Goal: Complete application form

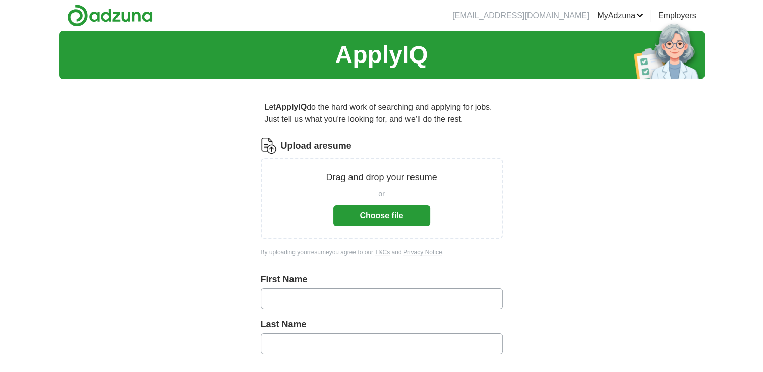
click at [383, 221] on button "Choose file" at bounding box center [381, 215] width 97 height 21
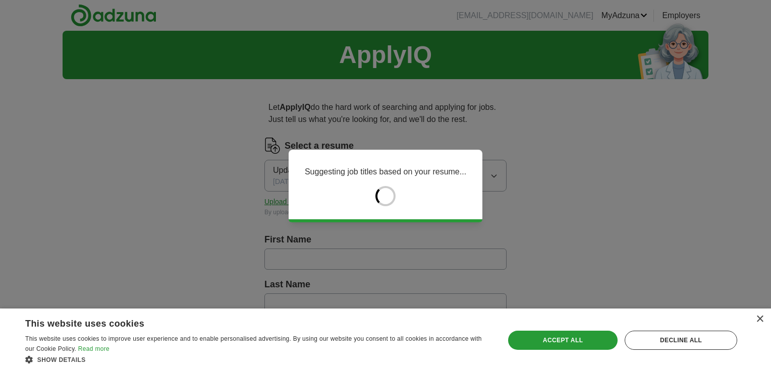
type input "*****"
type input "**********"
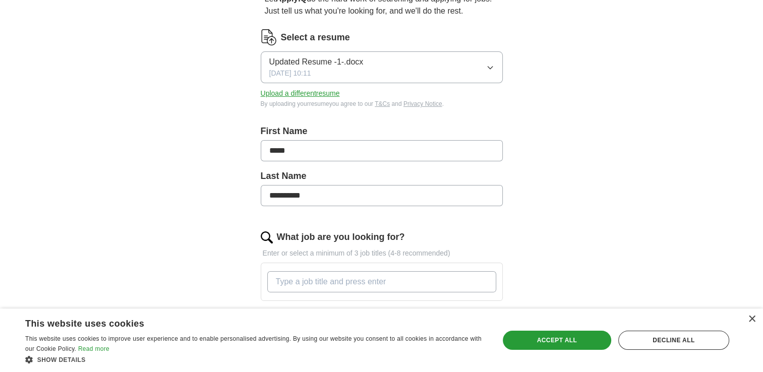
scroll to position [175, 0]
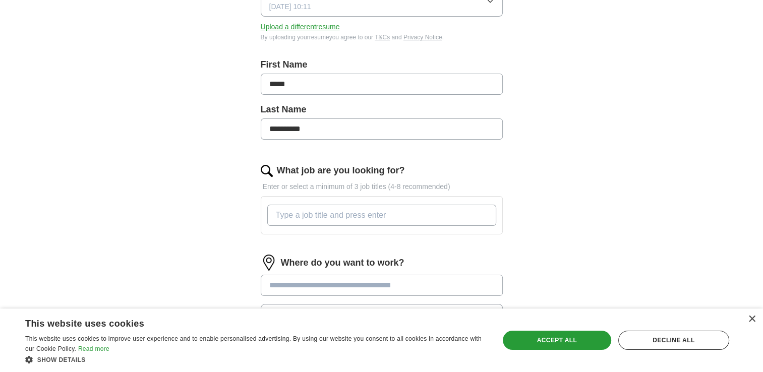
click at [373, 211] on input "What job are you looking for?" at bounding box center [381, 215] width 229 height 21
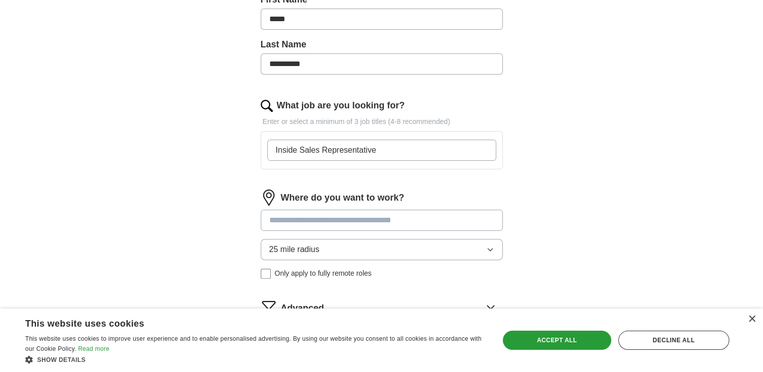
scroll to position [240, 0]
type input "Inside Sales Representative"
click at [389, 222] on input at bounding box center [382, 220] width 242 height 21
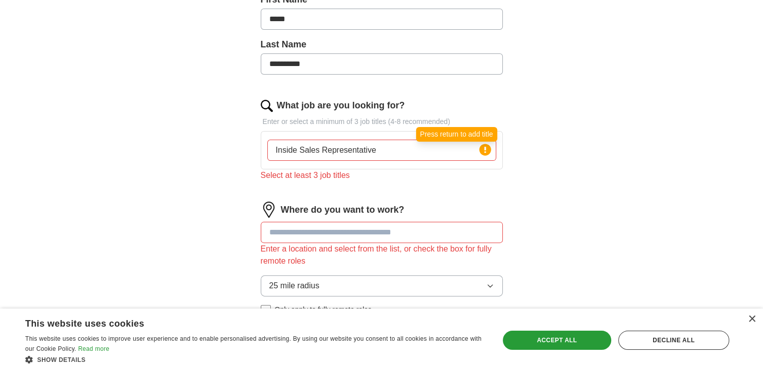
click at [486, 152] on circle at bounding box center [485, 150] width 12 height 12
click at [461, 155] on input "Inside Sales Representative" at bounding box center [381, 150] width 229 height 21
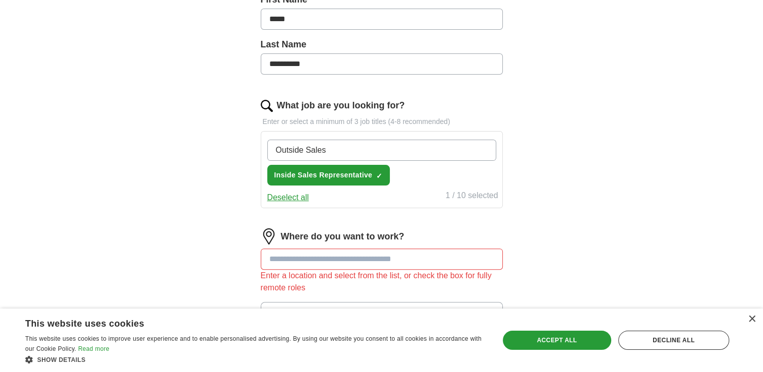
scroll to position [238, 0]
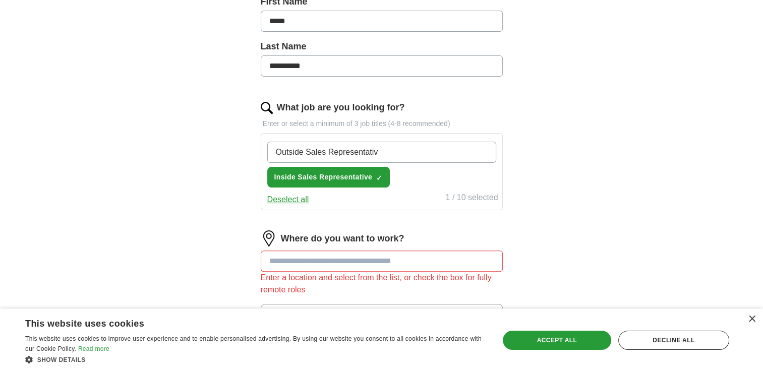
type input "Outside Sales Representative"
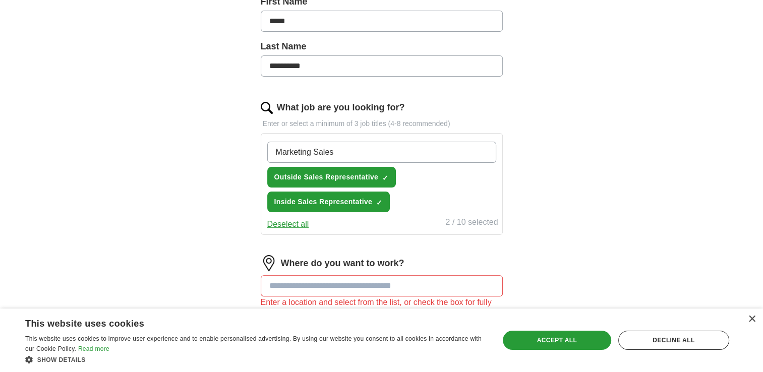
type input "Marketing Sales"
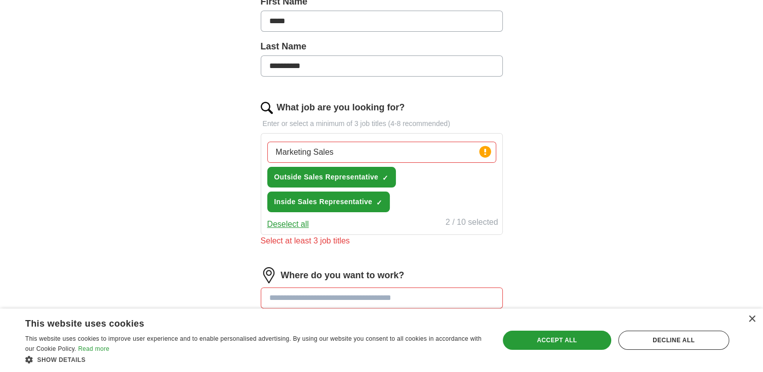
click at [401, 279] on div "Where do you want to work? Enter a location and select from the list, or check …" at bounding box center [382, 328] width 242 height 122
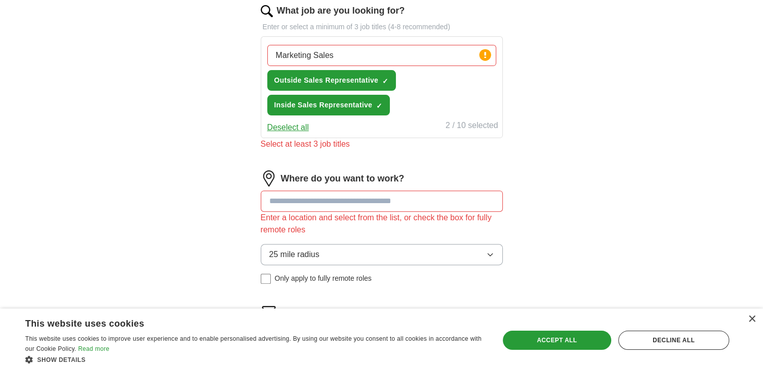
scroll to position [337, 0]
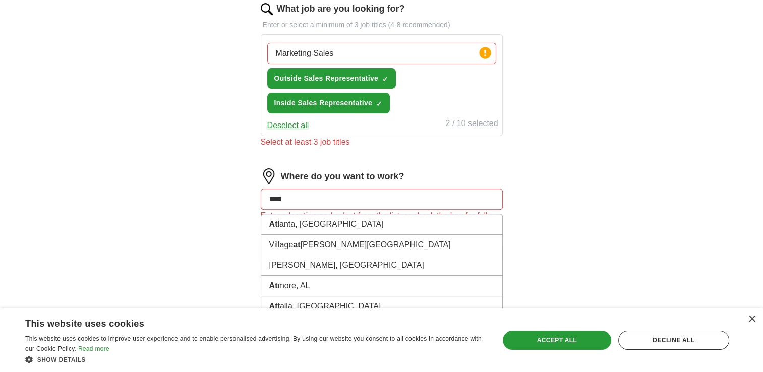
type input "*****"
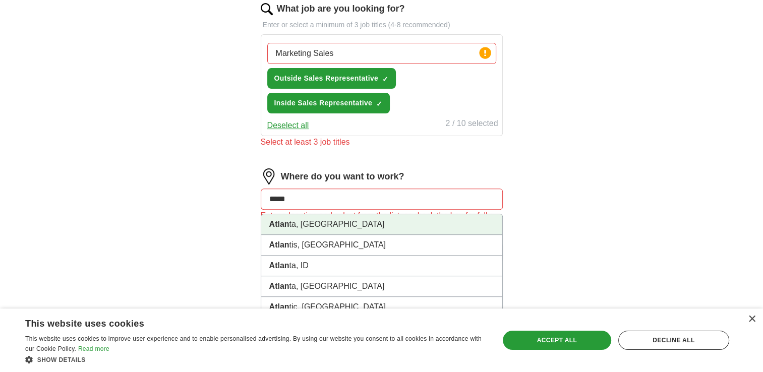
click at [320, 224] on li "Atlan ta, GA" at bounding box center [381, 224] width 241 height 21
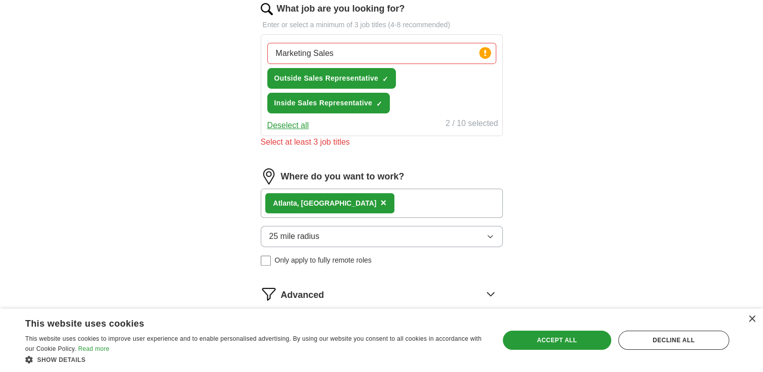
click at [349, 208] on div "Atlan ta, GA ×" at bounding box center [382, 203] width 242 height 29
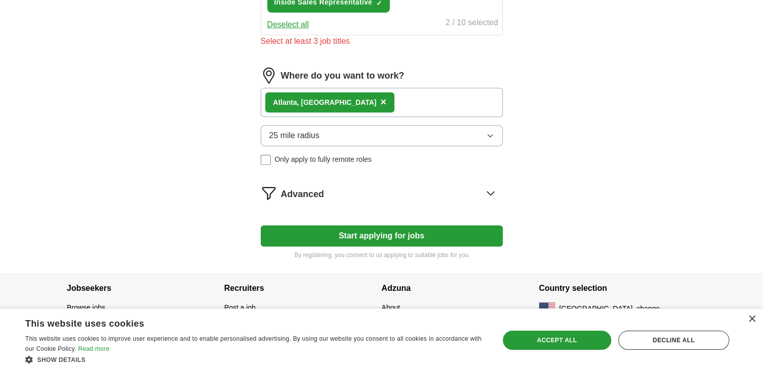
scroll to position [438, 0]
click at [379, 233] on button "Start applying for jobs" at bounding box center [382, 235] width 242 height 21
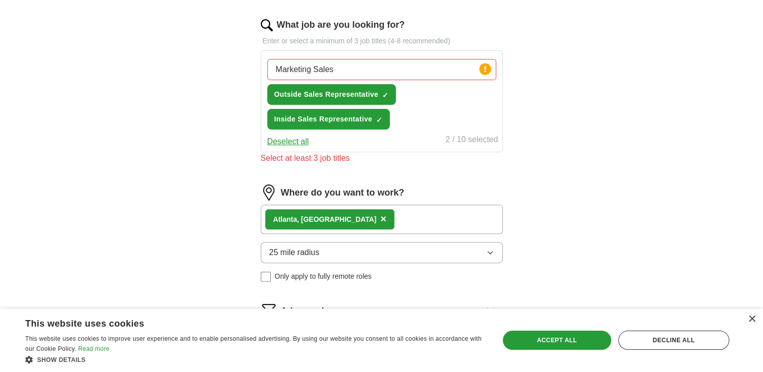
scroll to position [320, 0]
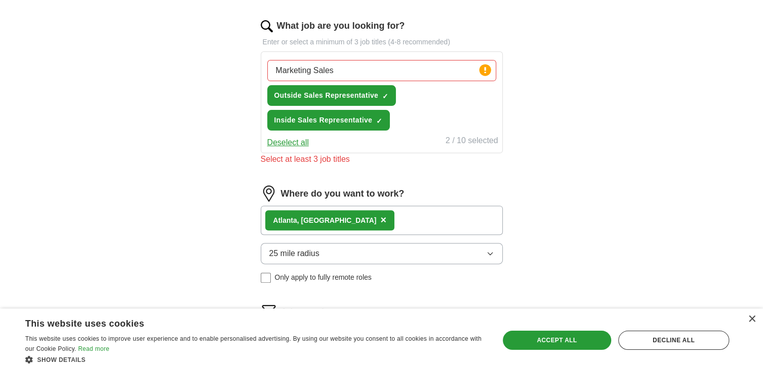
click at [347, 75] on input "Marketing Sales" at bounding box center [381, 70] width 229 height 21
type input "M"
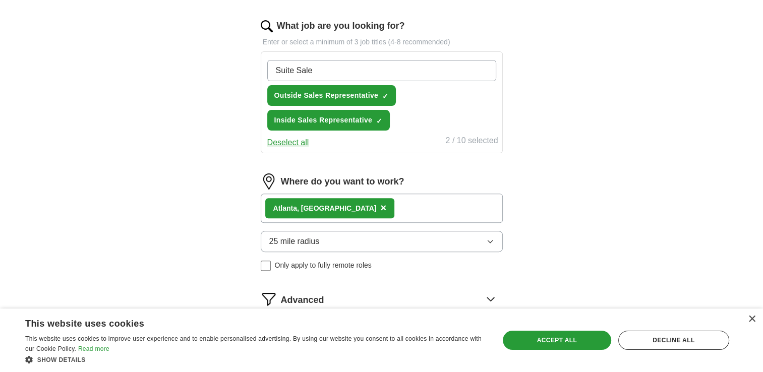
type input "Suite Sales"
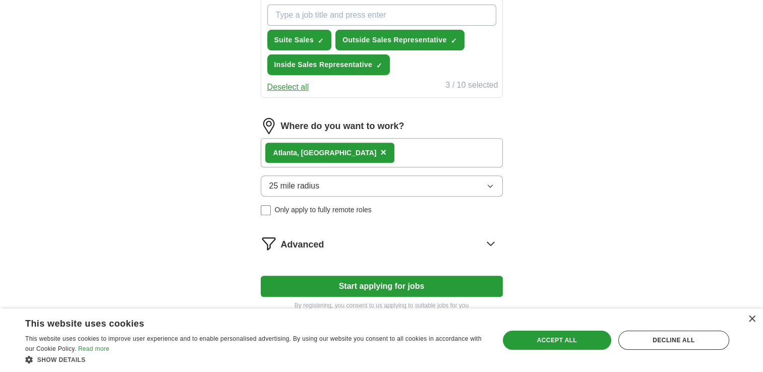
scroll to position [426, 0]
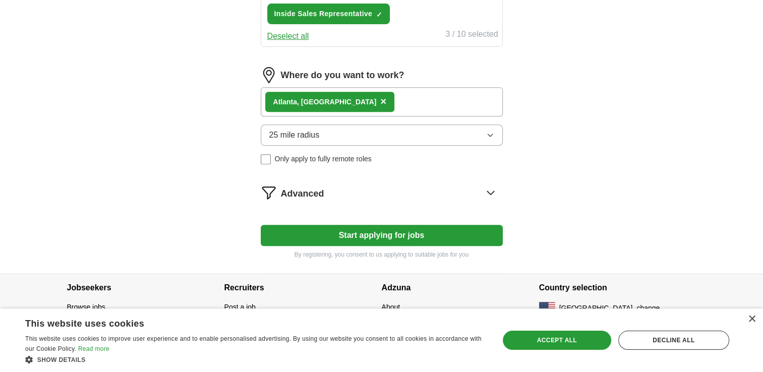
click at [385, 228] on button "Start applying for jobs" at bounding box center [382, 235] width 242 height 21
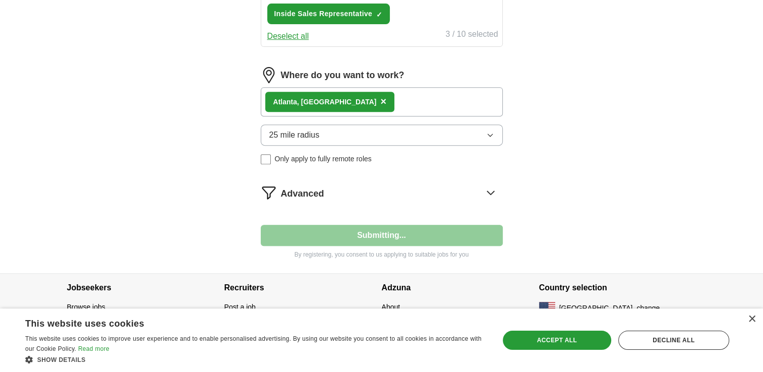
select select "**"
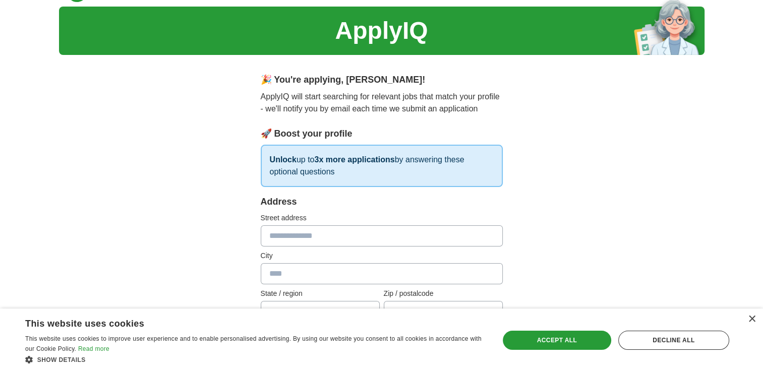
scroll to position [0, 0]
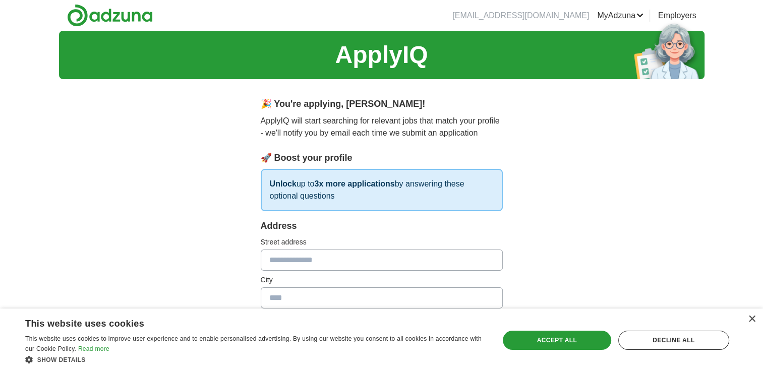
click at [541, 15] on li "pwilliamson5756@yahoo.com" at bounding box center [520, 16] width 137 height 12
click at [0, 0] on link "Logout" at bounding box center [0, 0] width 0 height 0
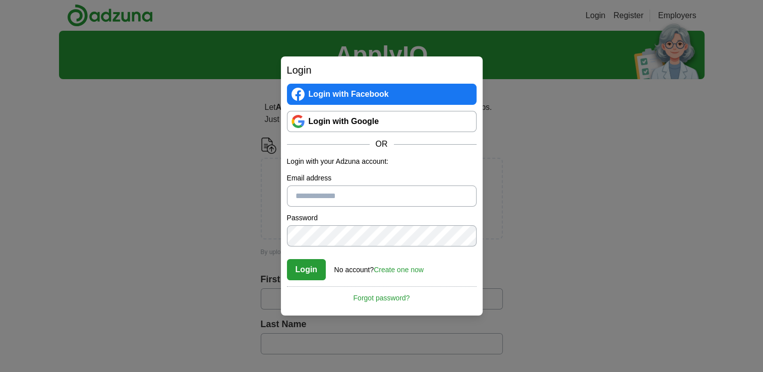
click at [510, 152] on div "Login Login with Facebook Login with Google OR Login with your Adzuna account: …" at bounding box center [381, 186] width 763 height 372
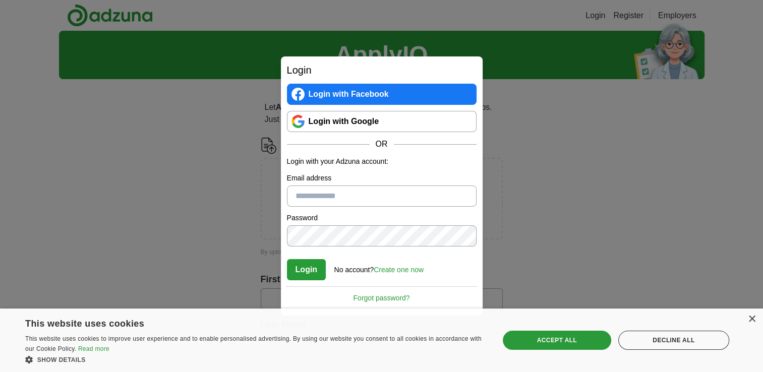
click at [510, 152] on div "Login Login with Facebook Login with Google OR Login with your Adzuna account: …" at bounding box center [381, 186] width 763 height 372
